Goal: Navigation & Orientation: Find specific page/section

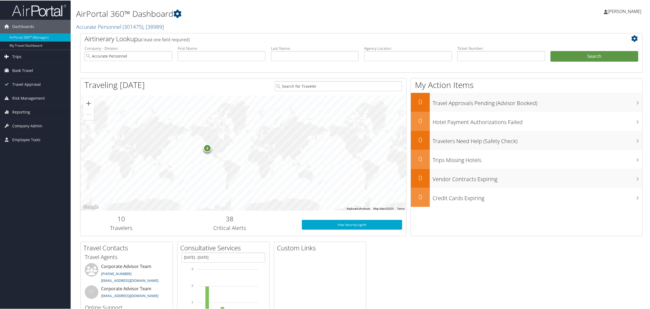
click at [18, 52] on span "Trips" at bounding box center [16, 56] width 9 height 14
click at [18, 74] on link "Current/Future Trips" at bounding box center [35, 75] width 71 height 8
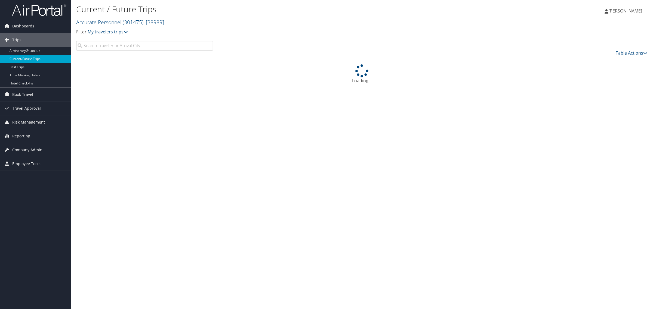
click at [618, 10] on span "[PERSON_NAME]" at bounding box center [625, 11] width 34 height 6
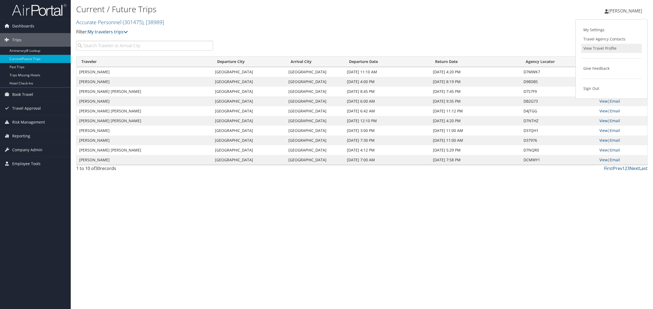
click at [596, 52] on link "View Travel Profile" at bounding box center [611, 48] width 61 height 9
